Goal: Entertainment & Leisure: Browse casually

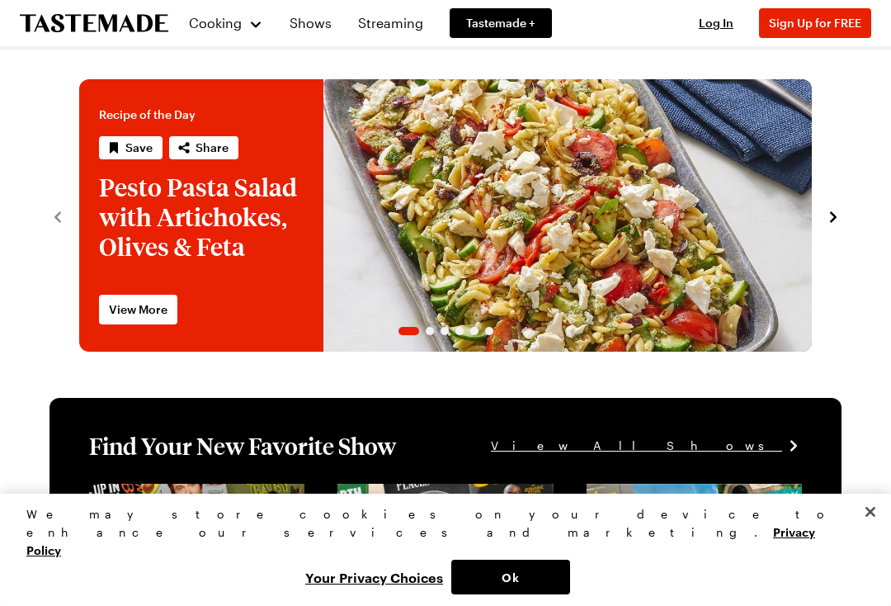
scroll to position [4, 0]
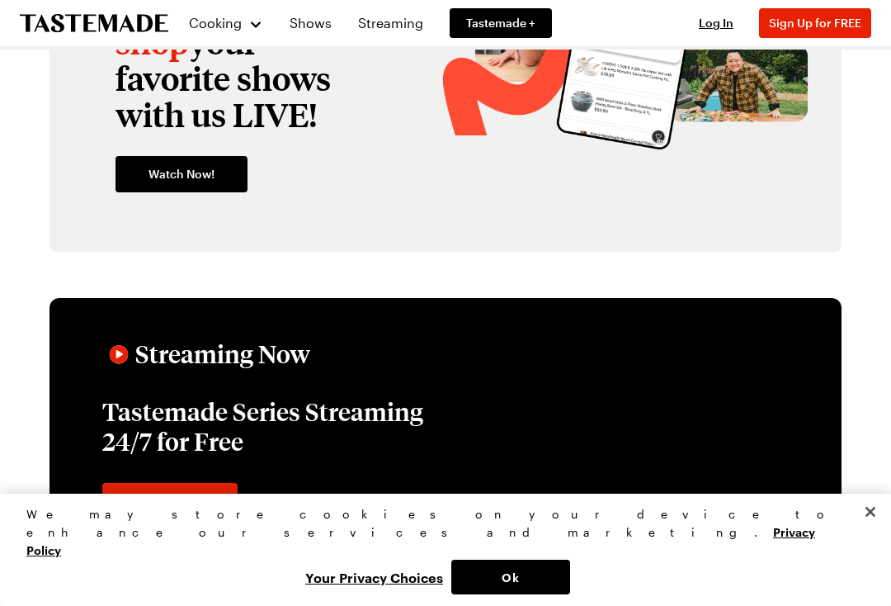
click at [309, 199] on div "Follow-along & shop your favorite shows with us LIVE! Watch Now!" at bounding box center [237, 64] width 277 height 269
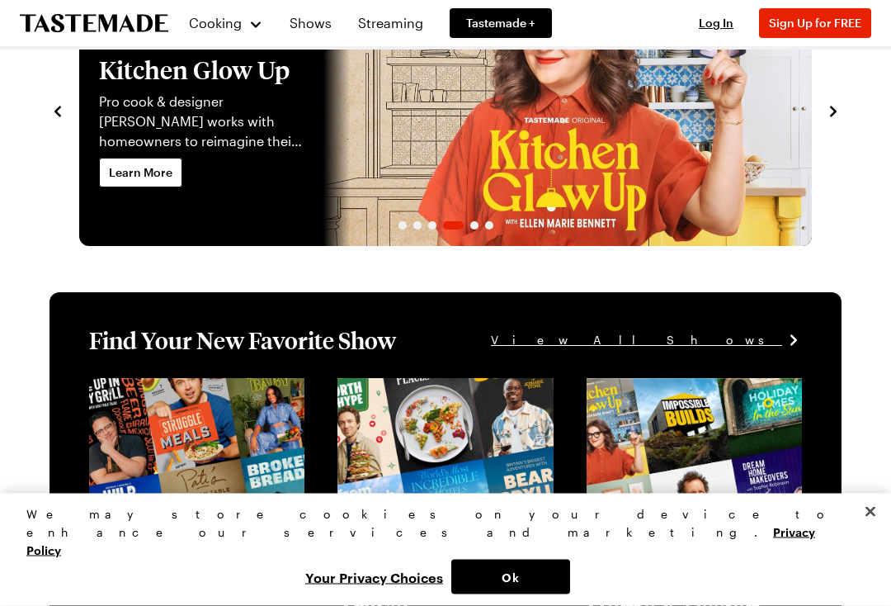
scroll to position [0, 0]
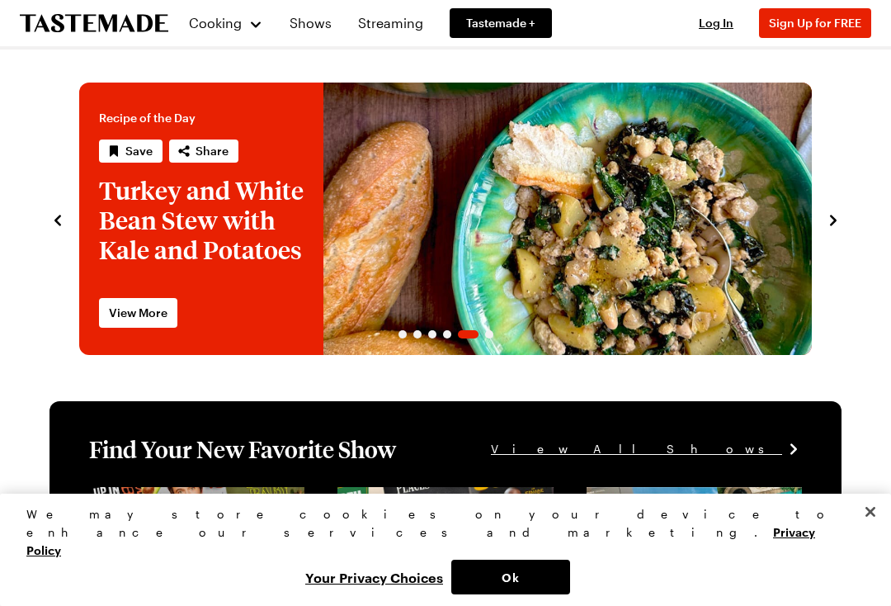
click at [502, 14] on link "Tastemade +" at bounding box center [501, 23] width 102 height 30
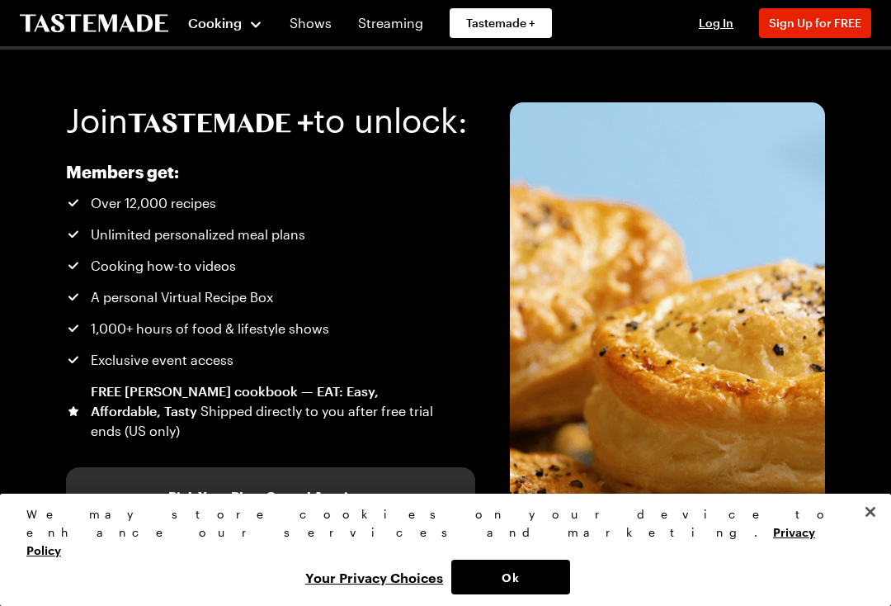
click at [240, 26] on span "Cooking" at bounding box center [215, 23] width 54 height 16
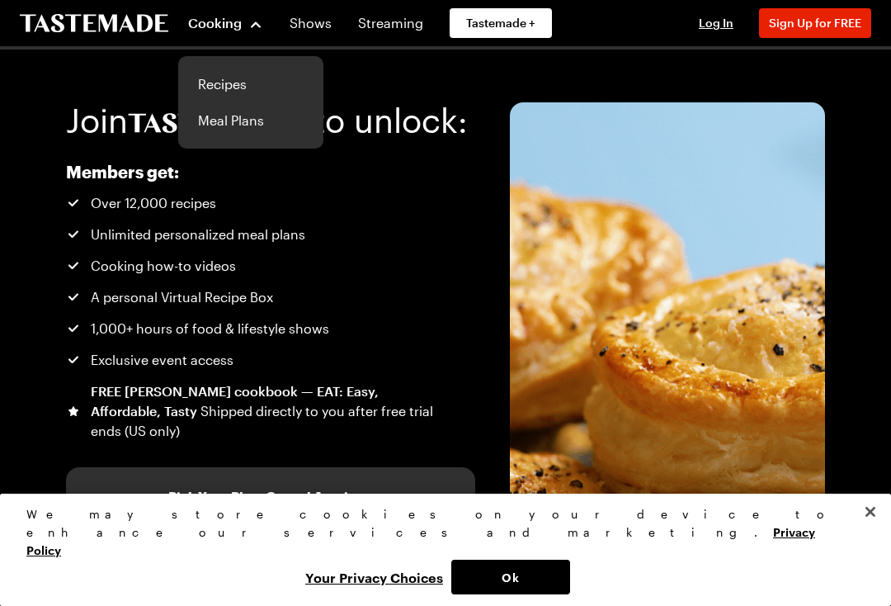
click at [239, 73] on link "Recipes" at bounding box center [250, 84] width 125 height 36
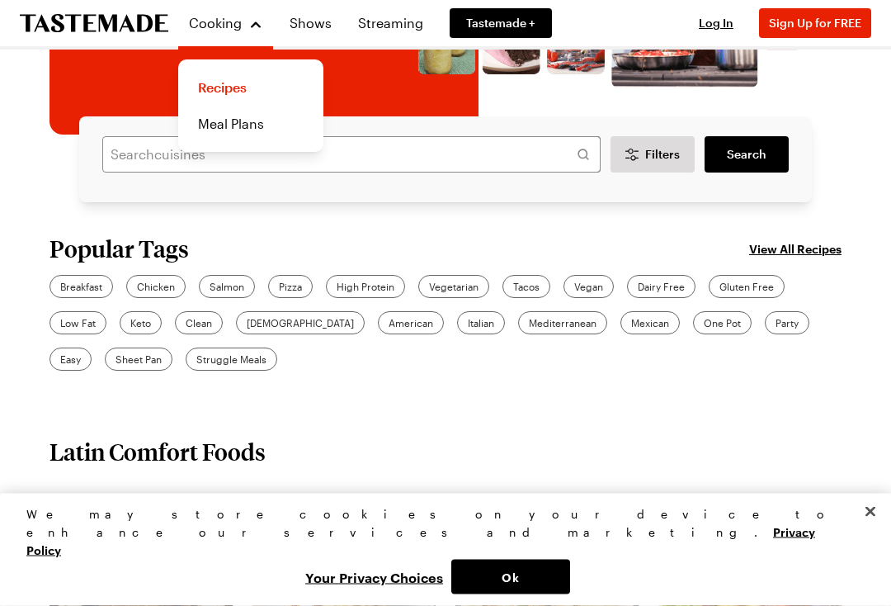
scroll to position [291, 0]
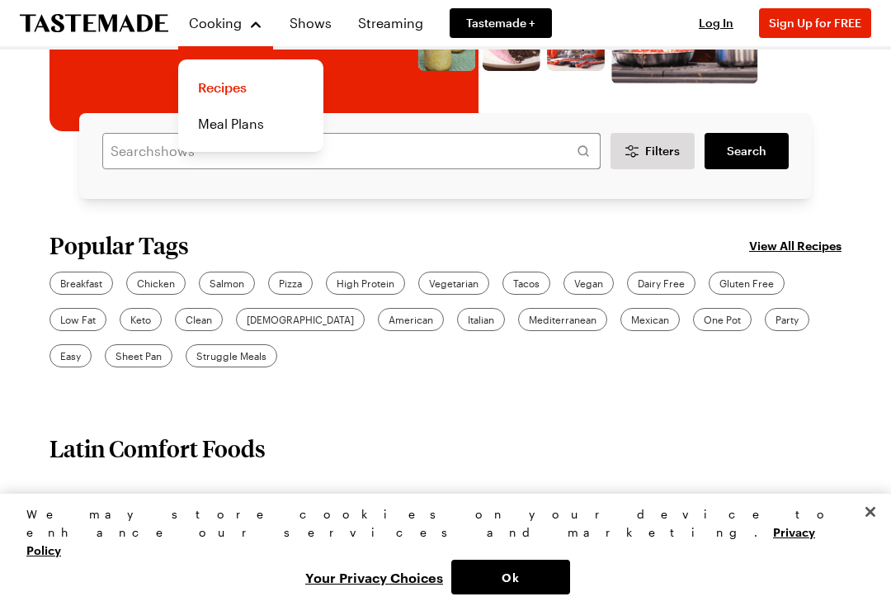
click at [595, 276] on span "Vegan" at bounding box center [588, 283] width 29 height 15
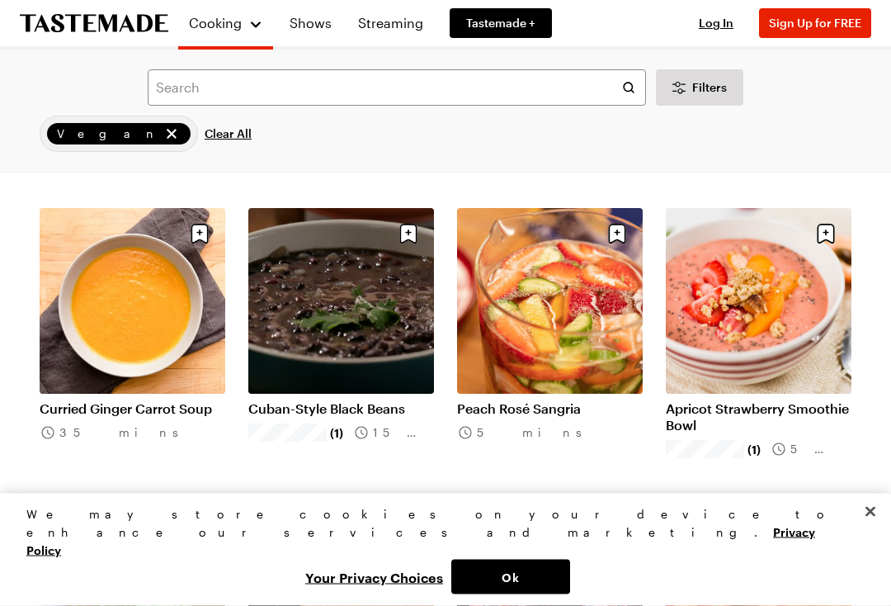
scroll to position [1048, 0]
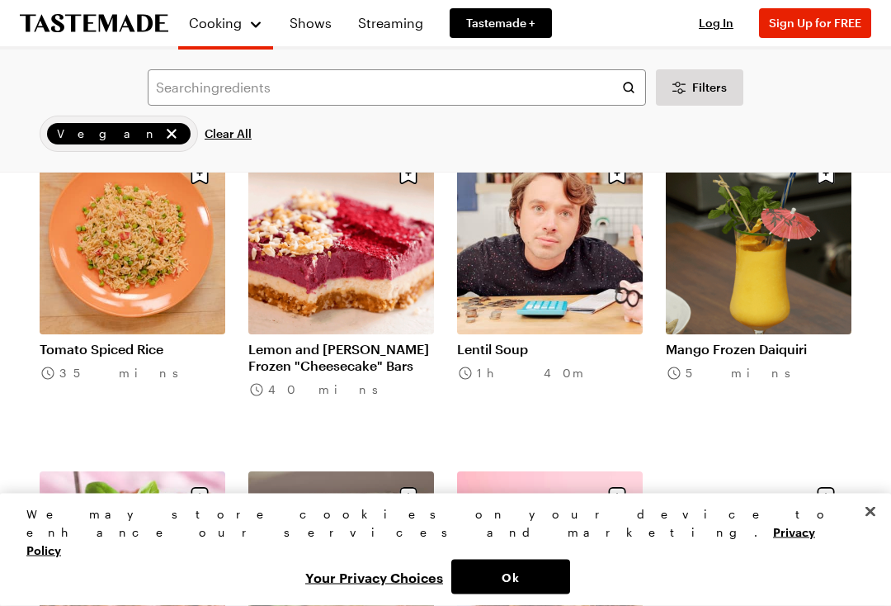
scroll to position [3365, 0]
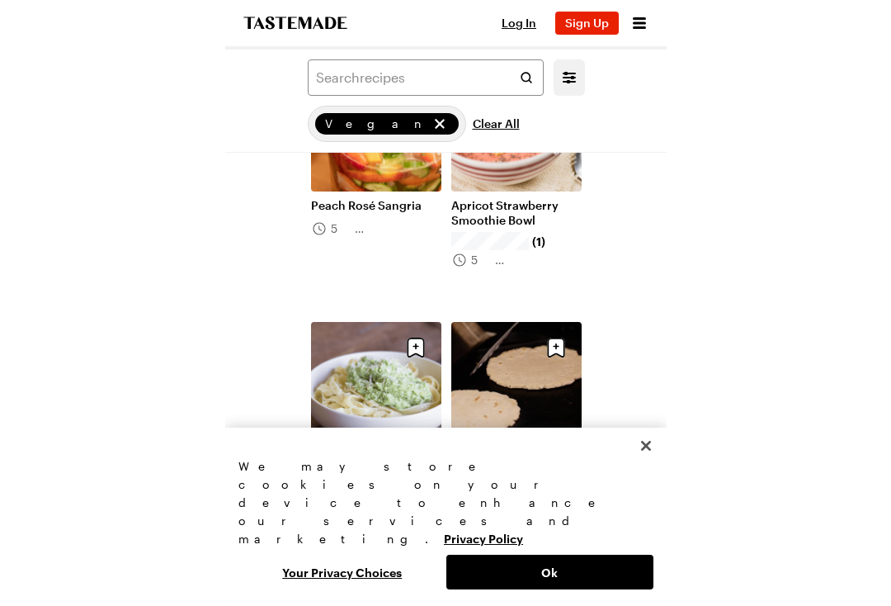
scroll to position [1261, 0]
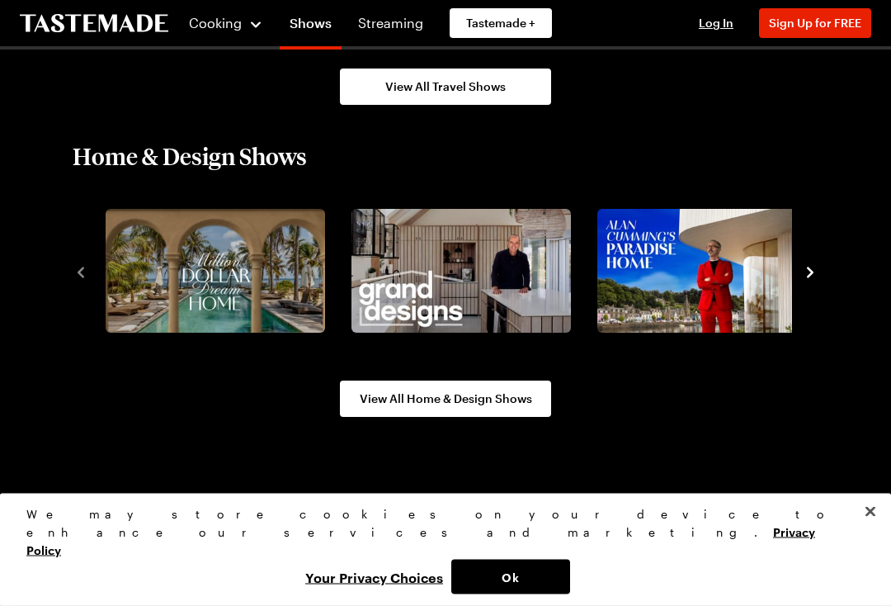
scroll to position [1938, 0]
click at [809, 280] on icon "navigate to next item" at bounding box center [810, 272] width 17 height 17
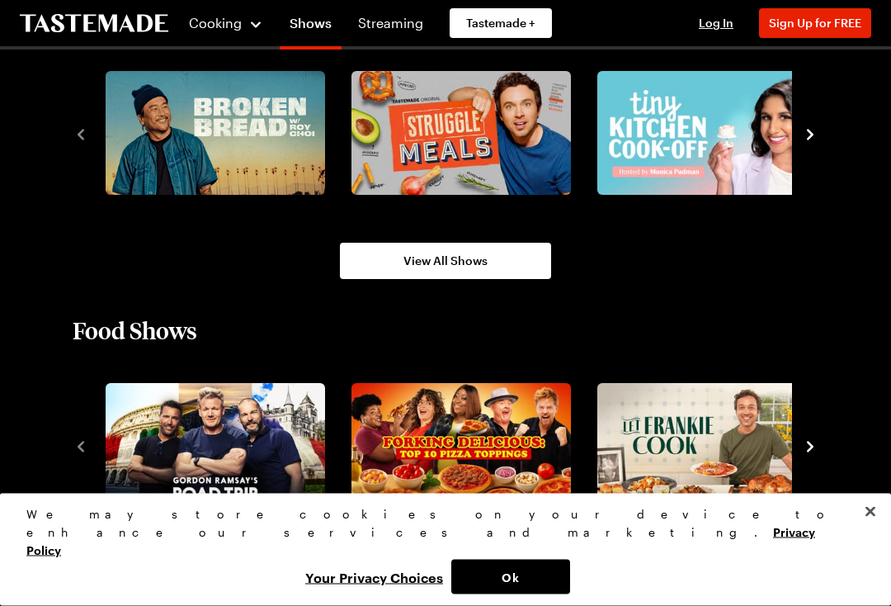
scroll to position [1139, 0]
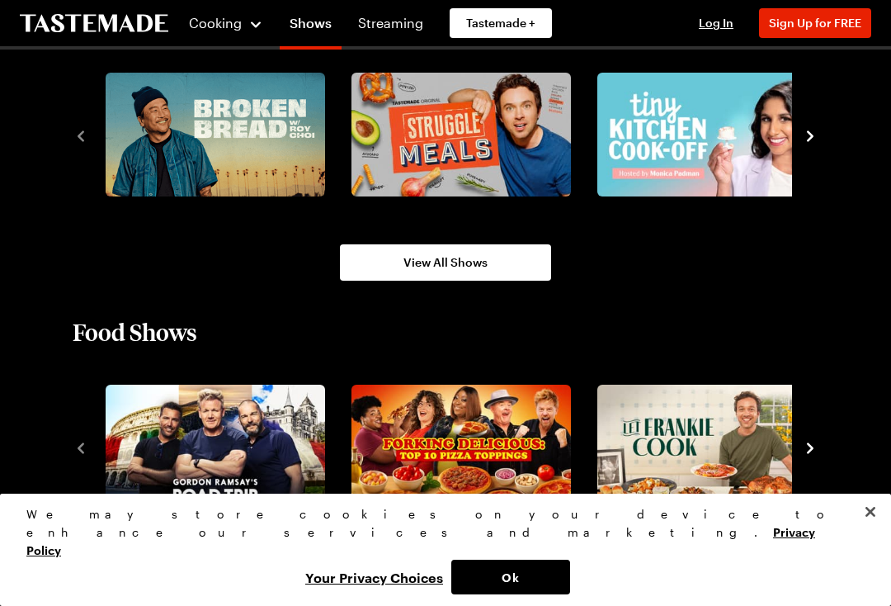
click at [460, 256] on span "View All Shows" at bounding box center [445, 262] width 84 height 17
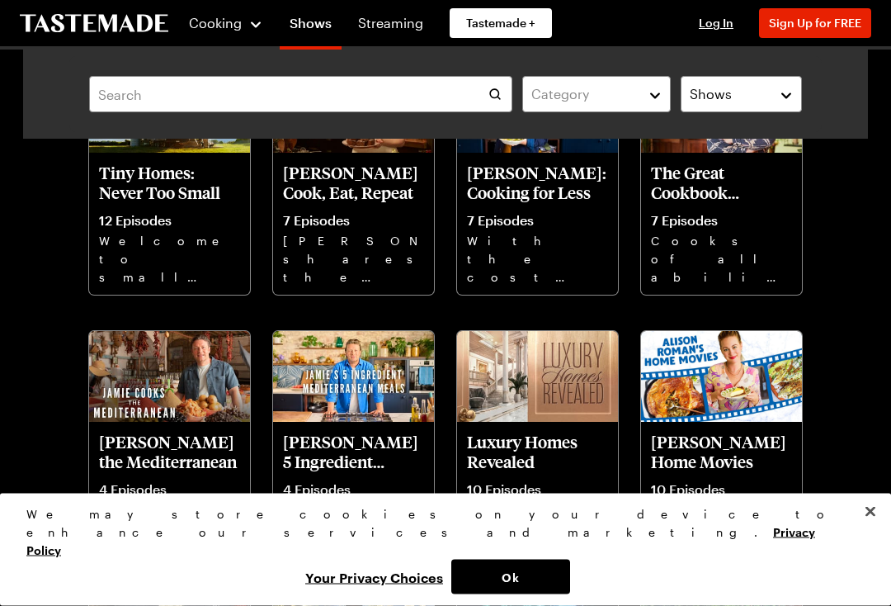
scroll to position [1273, 0]
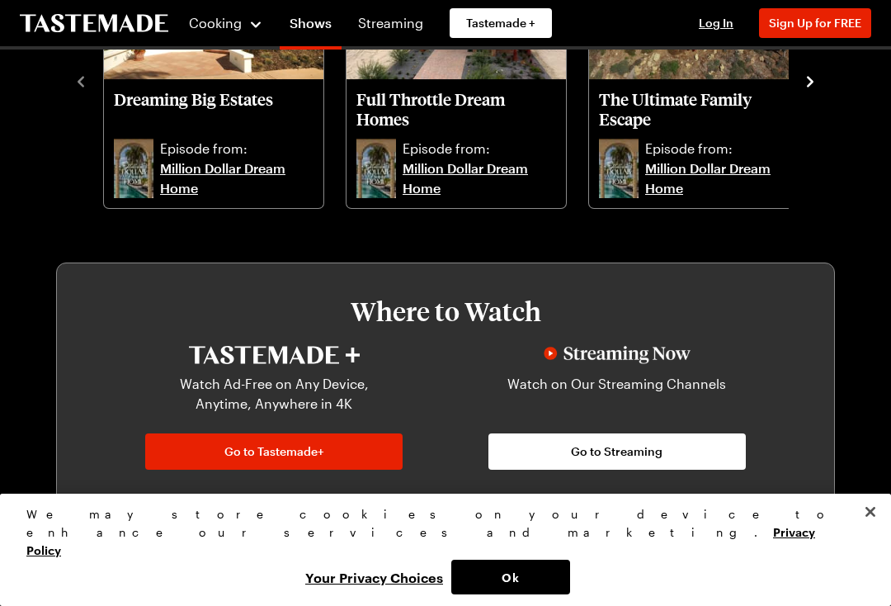
scroll to position [1139, 0]
